Goal: Transaction & Acquisition: Purchase product/service

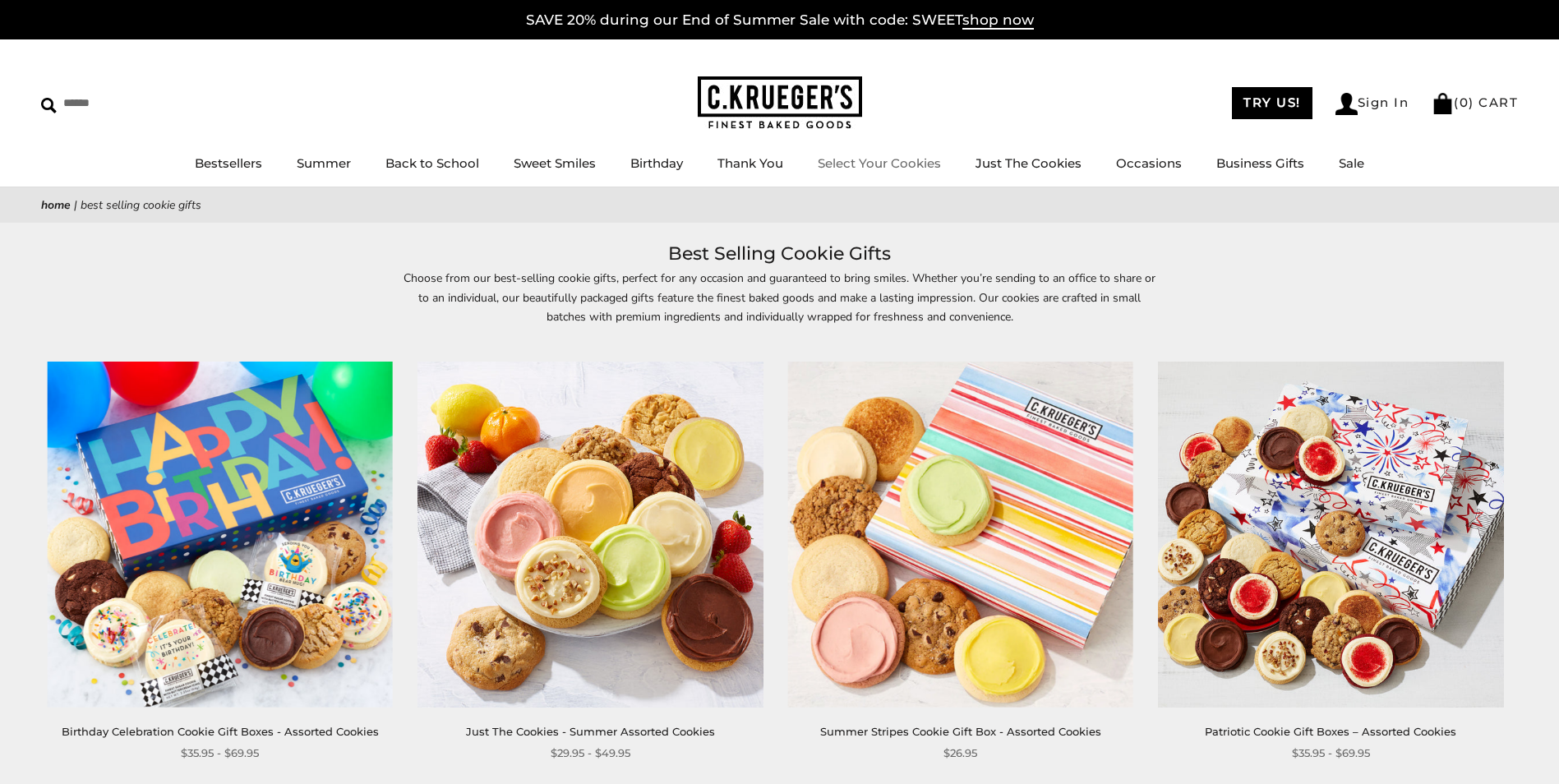
click at [849, 166] on link "Select Your Cookies" at bounding box center [879, 163] width 123 height 16
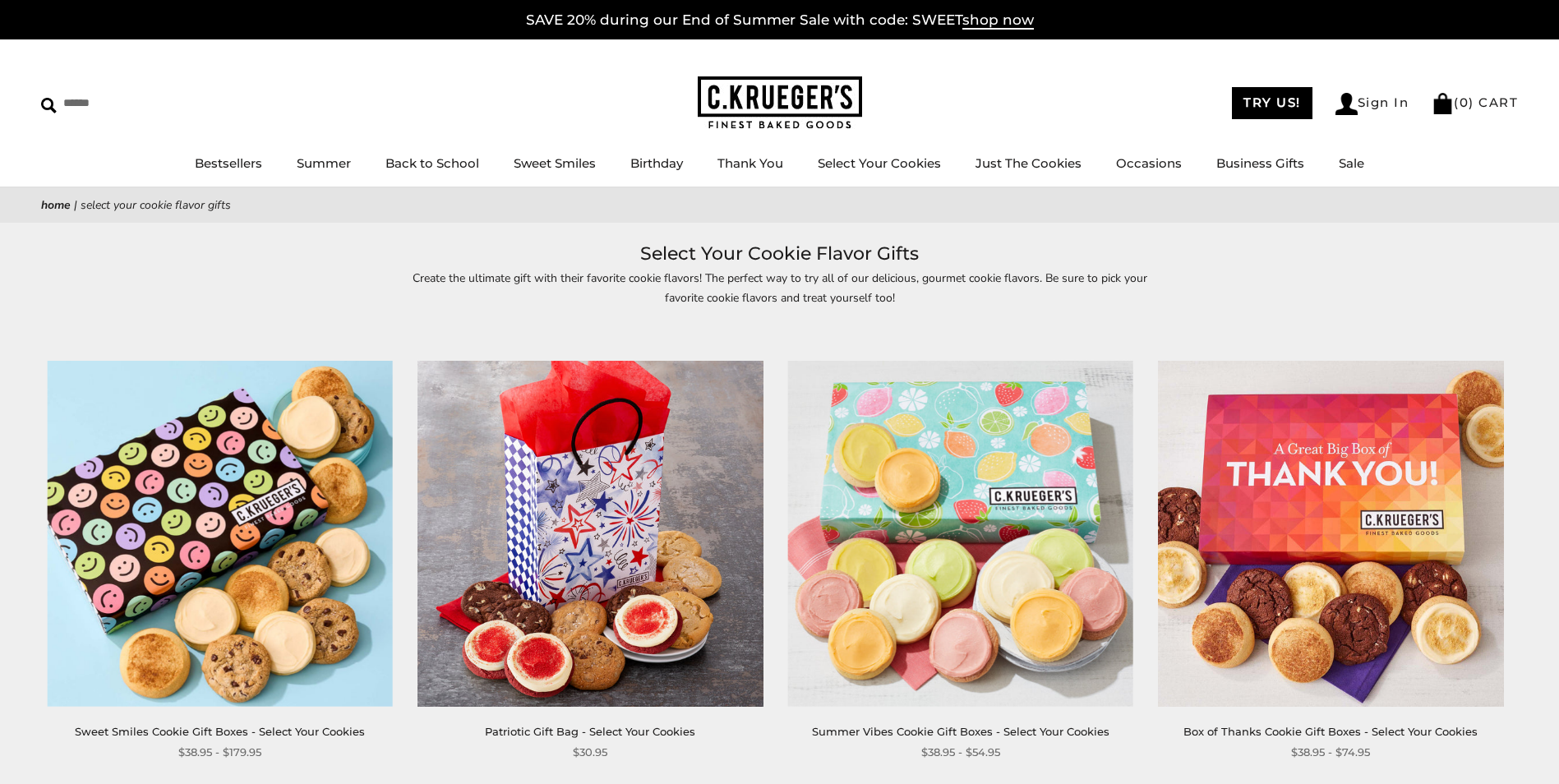
click at [327, 203] on nav "Home | Select Your Cookie Flavor Gifts" at bounding box center [779, 204] width 1476 height 19
click at [98, 104] on input "Search" at bounding box center [139, 103] width 195 height 26
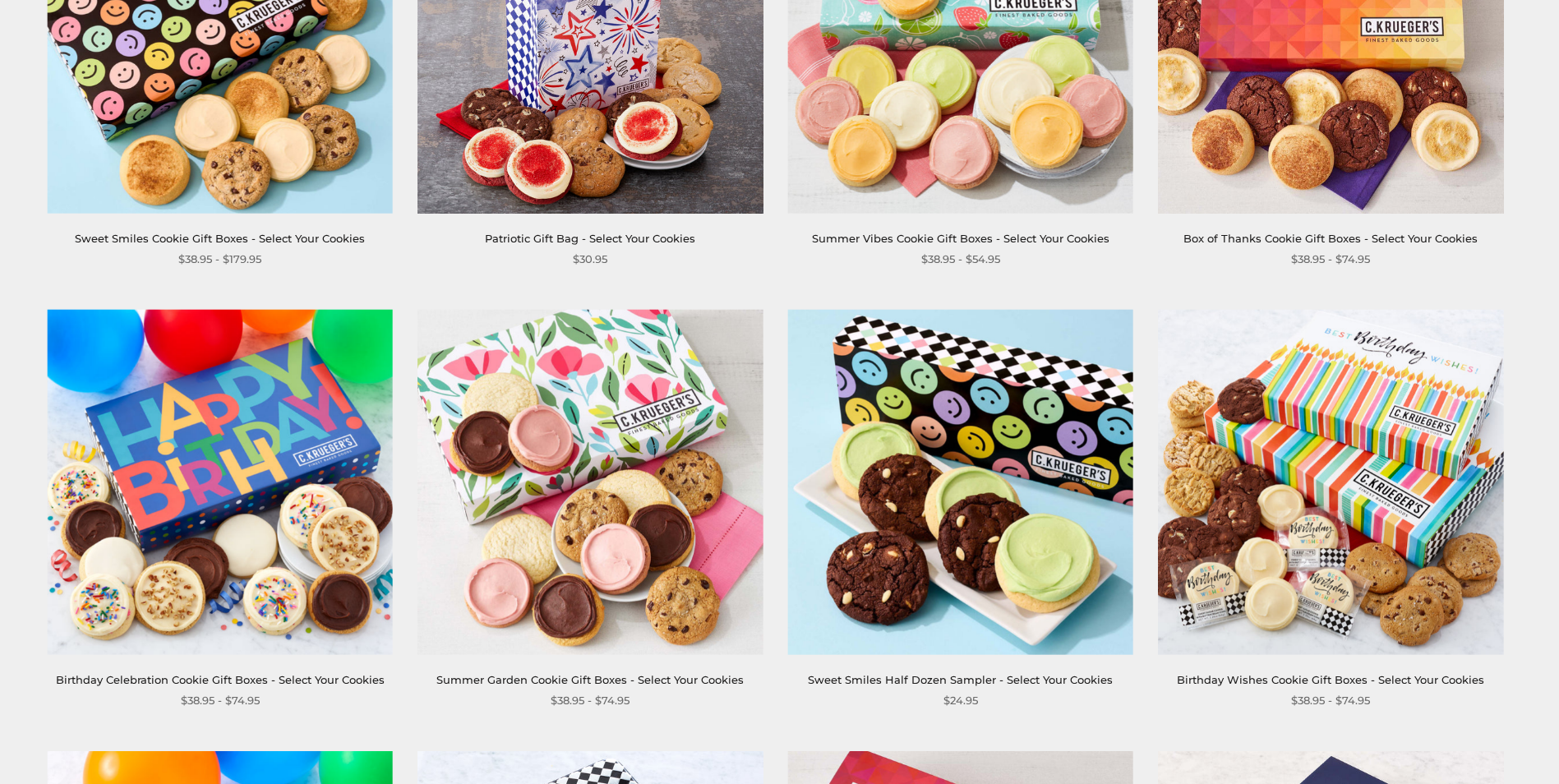
click at [258, 544] on img at bounding box center [220, 483] width 346 height 346
